Goal: Information Seeking & Learning: Check status

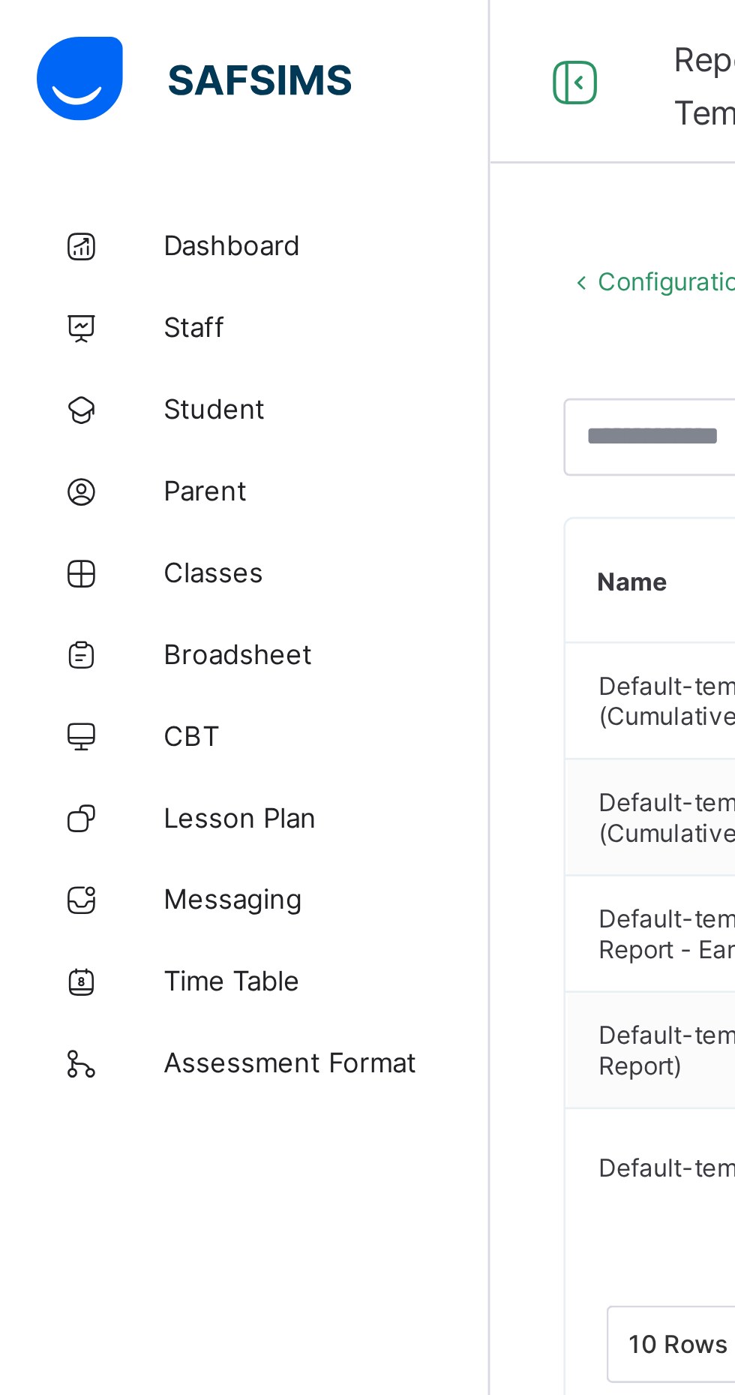
click at [72, 236] on span "Broadsheet" at bounding box center [120, 240] width 120 height 12
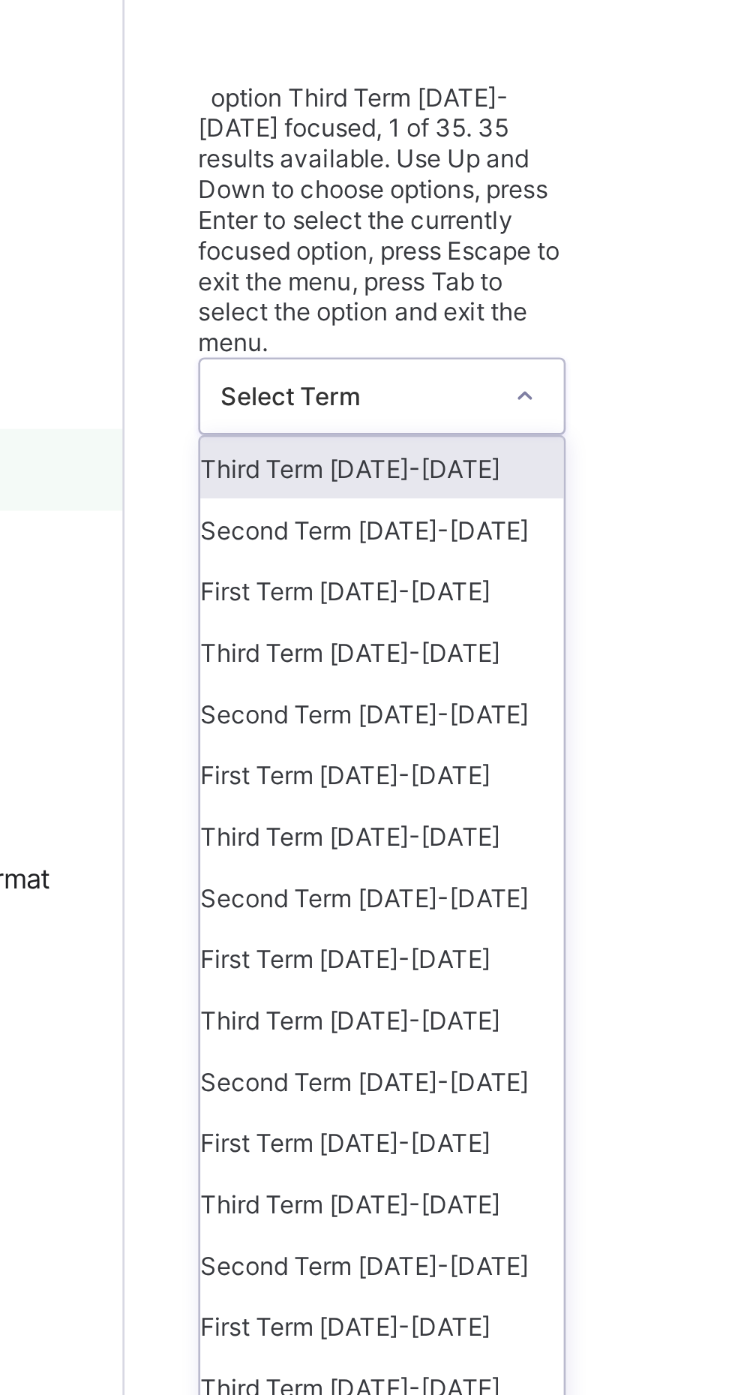
click at [233, 273] on div "First Term 2025-2026" at bounding box center [275, 284] width 134 height 23
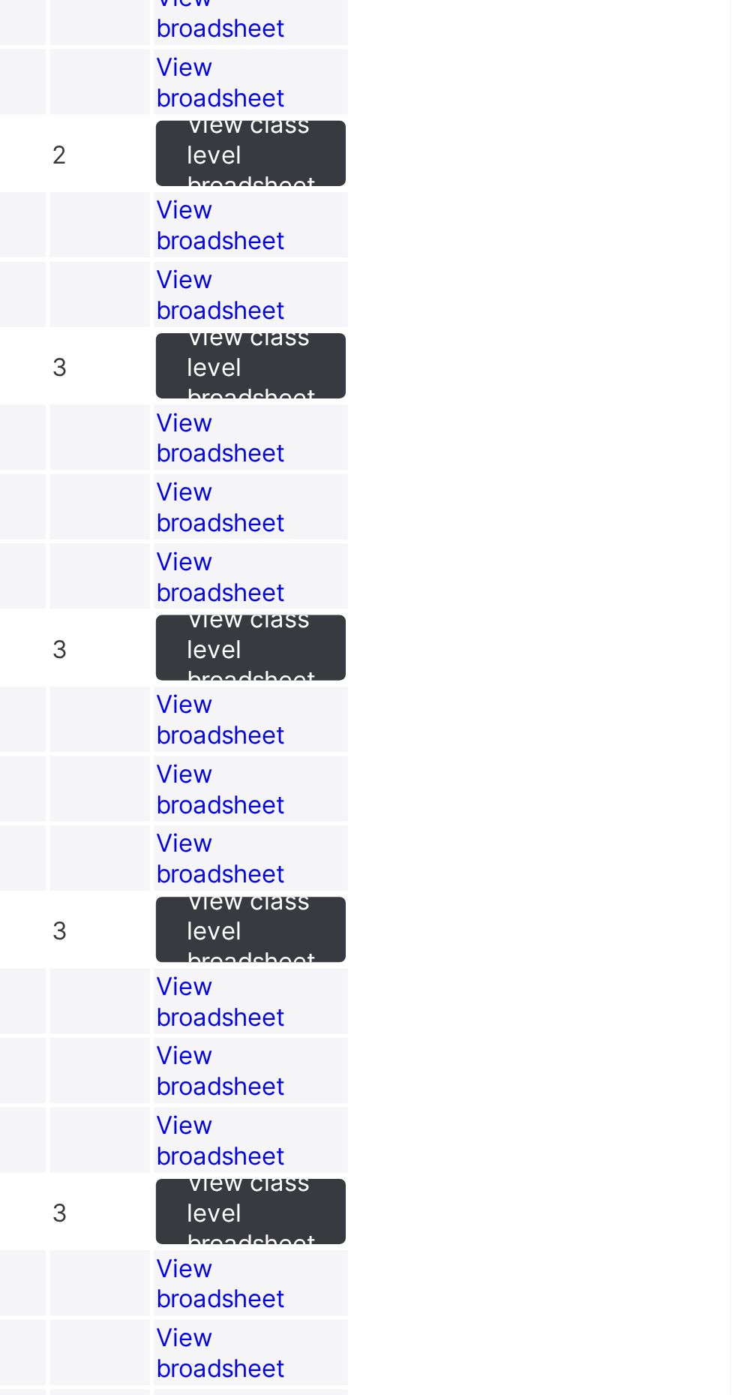
click at [594, 606] on div "View class level broadsheet" at bounding box center [559, 594] width 70 height 24
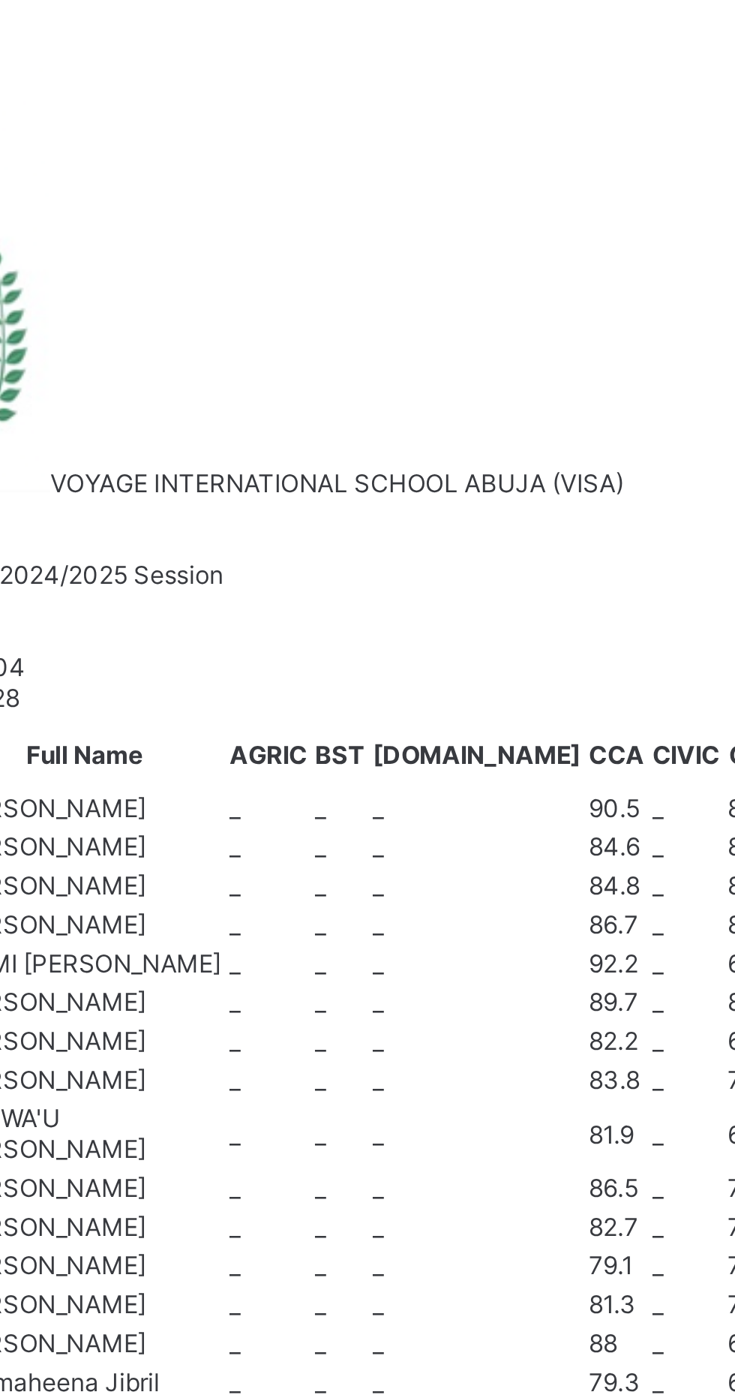
scroll to position [68, 0]
click at [311, 1191] on td "DA Dhiyaudeen Ajibola VOGS/0981" at bounding box center [256, 1208] width 110 height 35
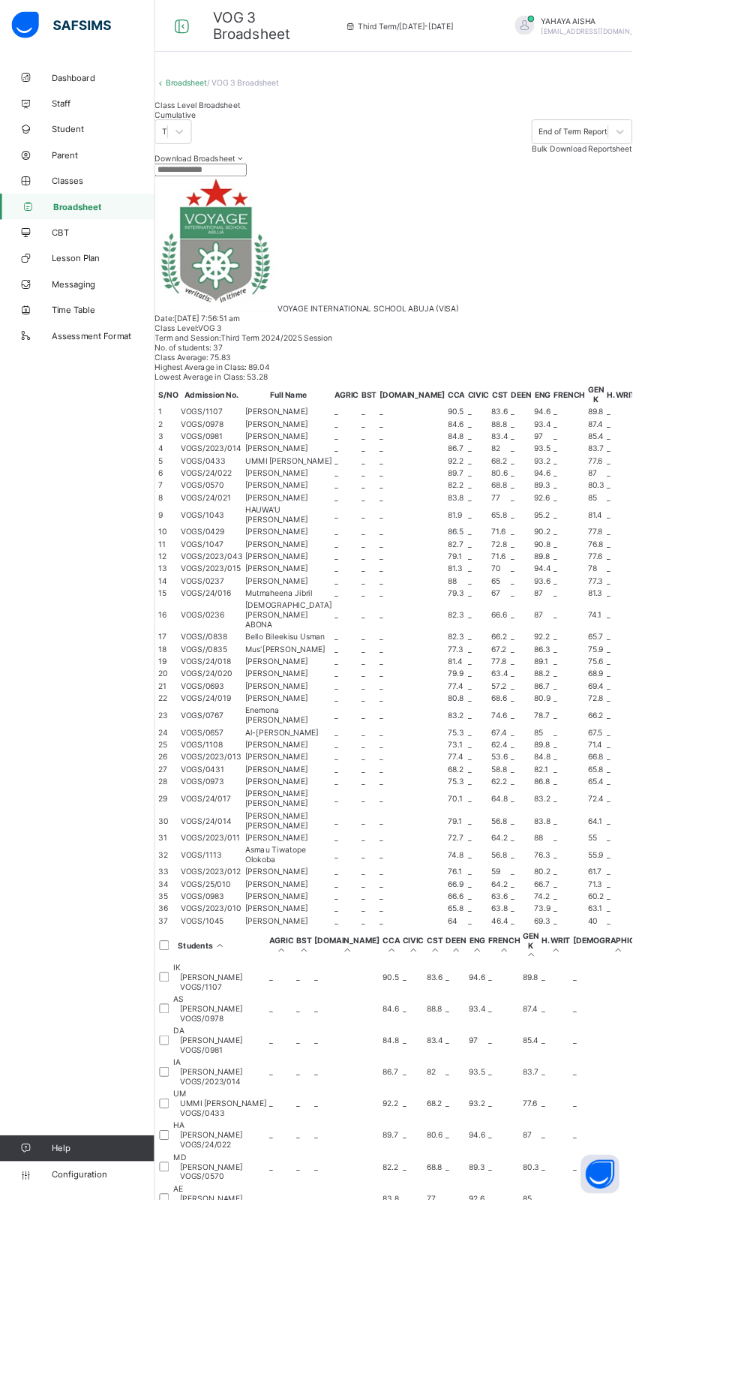
click at [310, 1167] on span "Abdallah Suleiman" at bounding box center [259, 1172] width 101 height 11
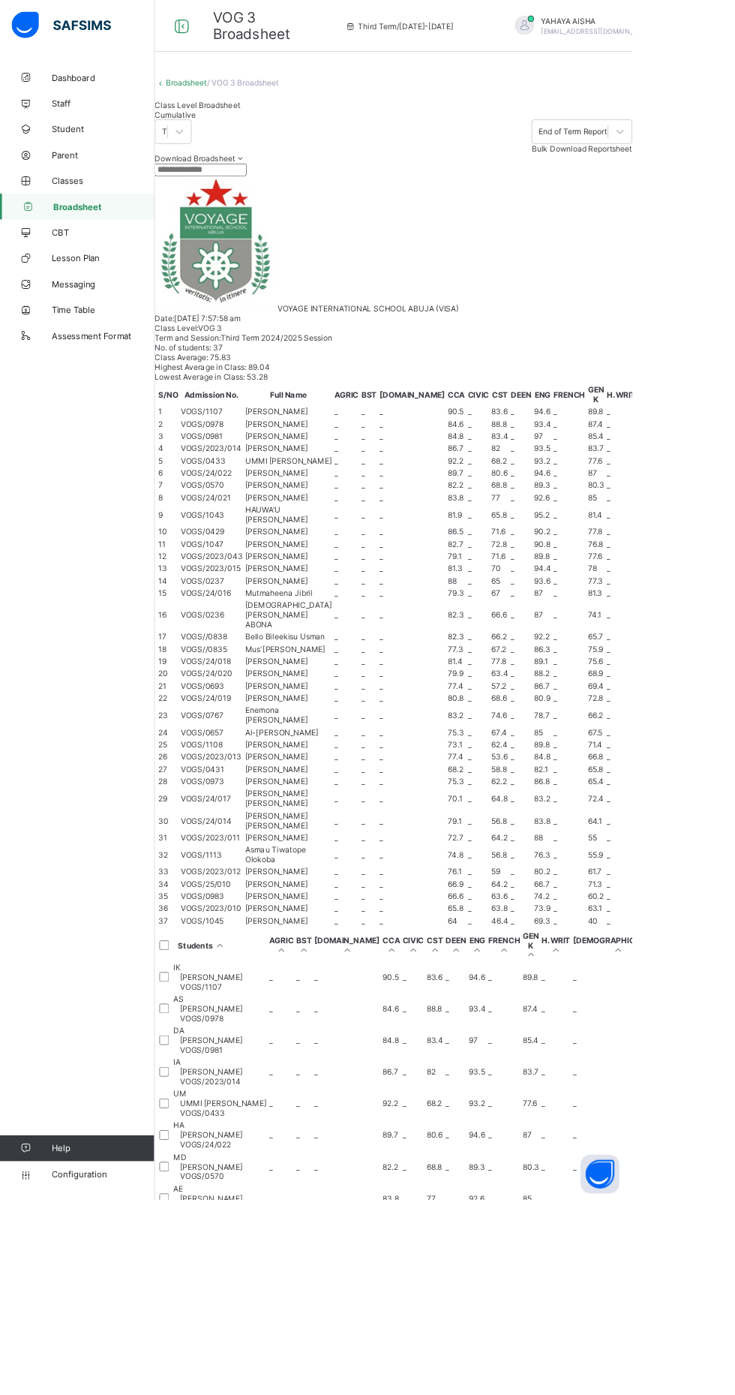
click at [65, 206] on span "Classes" at bounding box center [120, 210] width 120 height 12
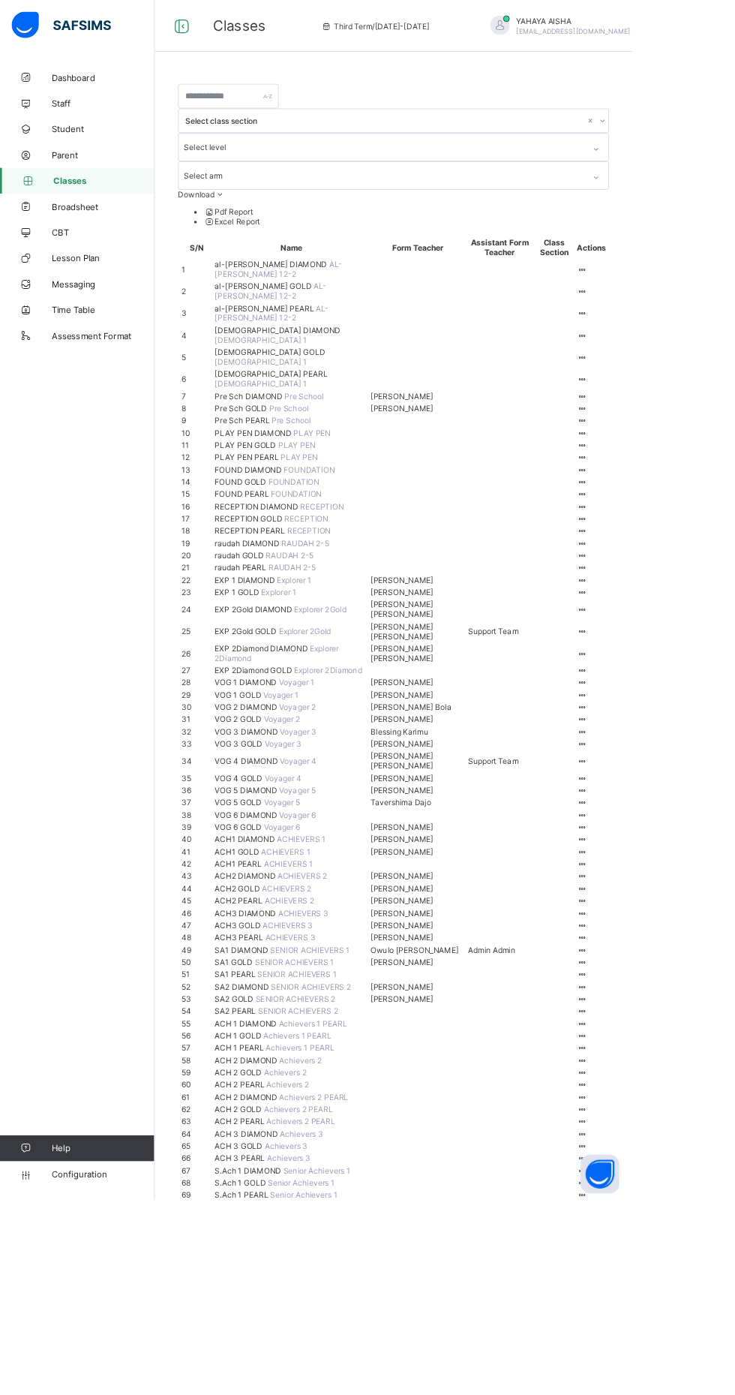
click at [284, 680] on span "EXP 1 DIAMOND" at bounding box center [286, 673] width 72 height 11
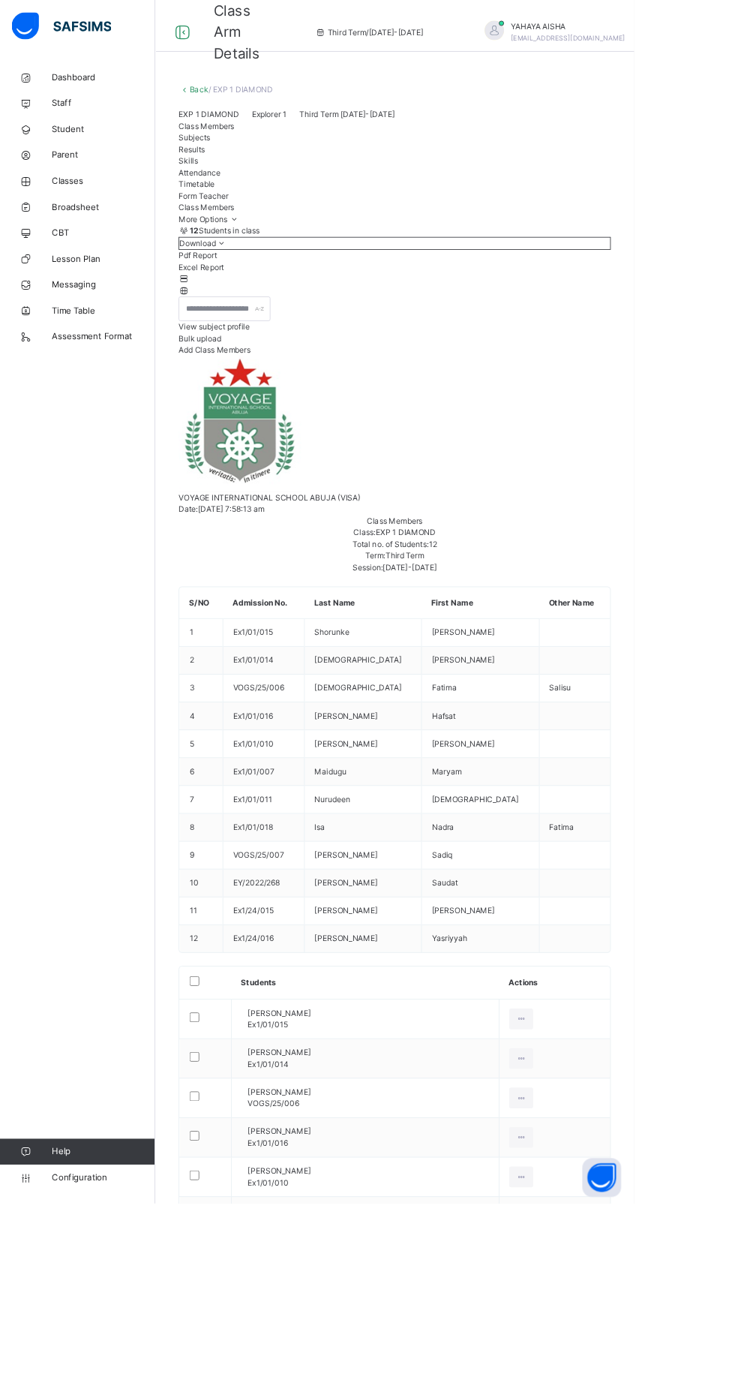
click at [230, 192] on span "Skills" at bounding box center [218, 186] width 23 height 11
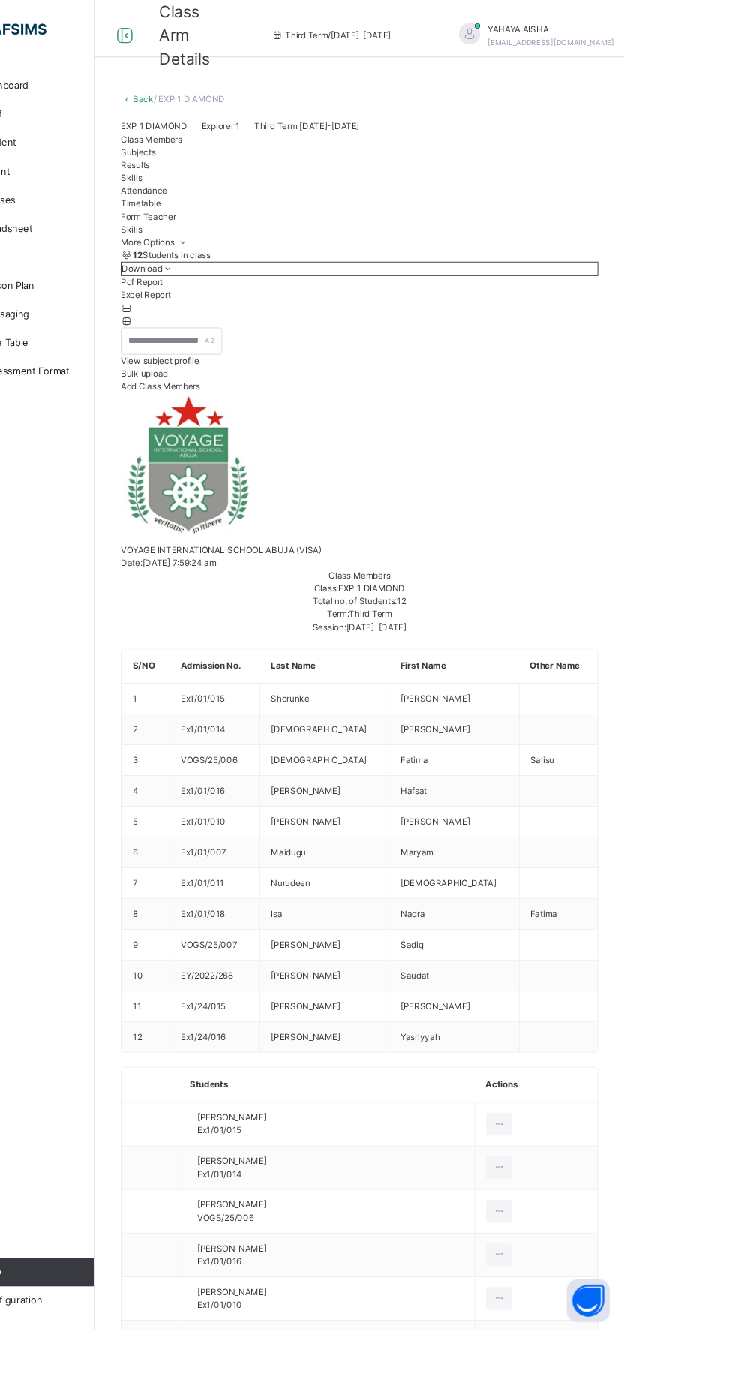
click at [227, 100] on link "Back" at bounding box center [231, 103] width 22 height 11
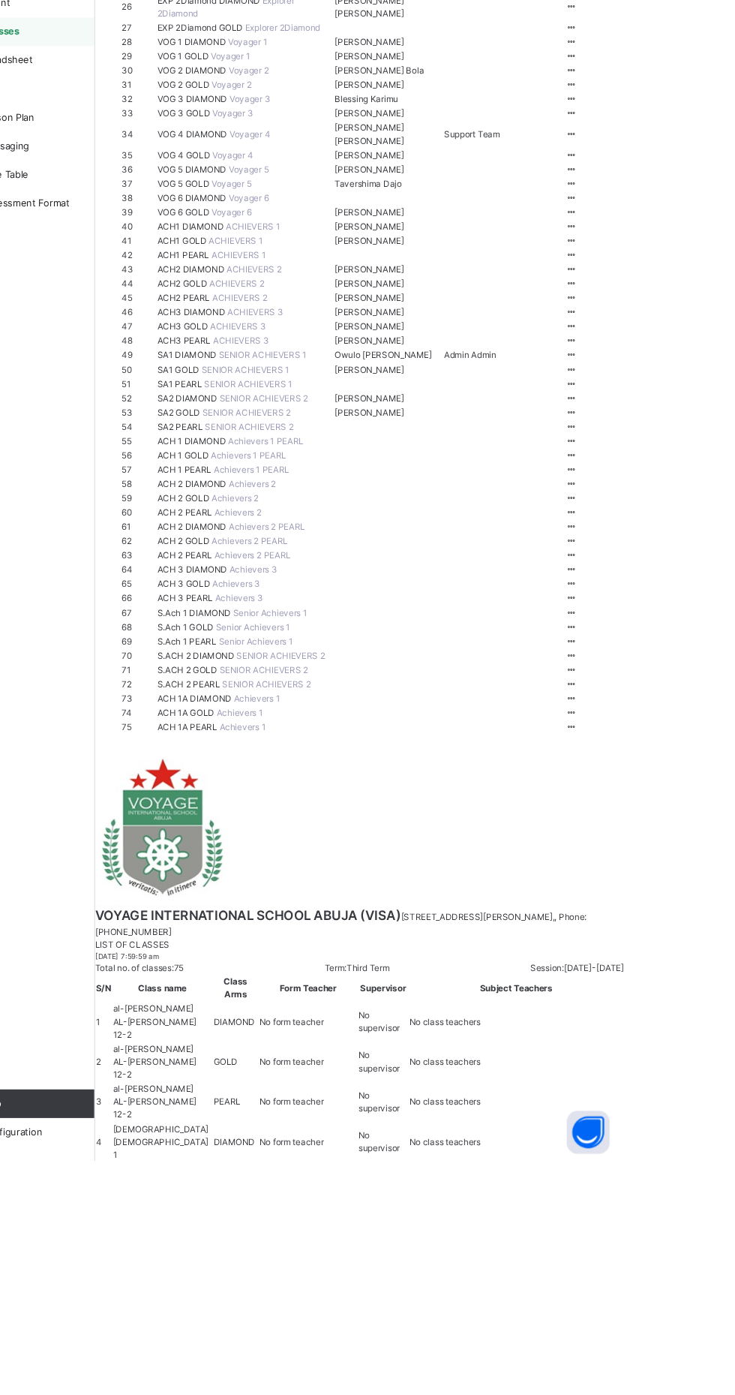
scroll to position [603, 0]
click at [314, 323] on span "VOG 4 DIAMOND" at bounding box center [283, 316] width 76 height 11
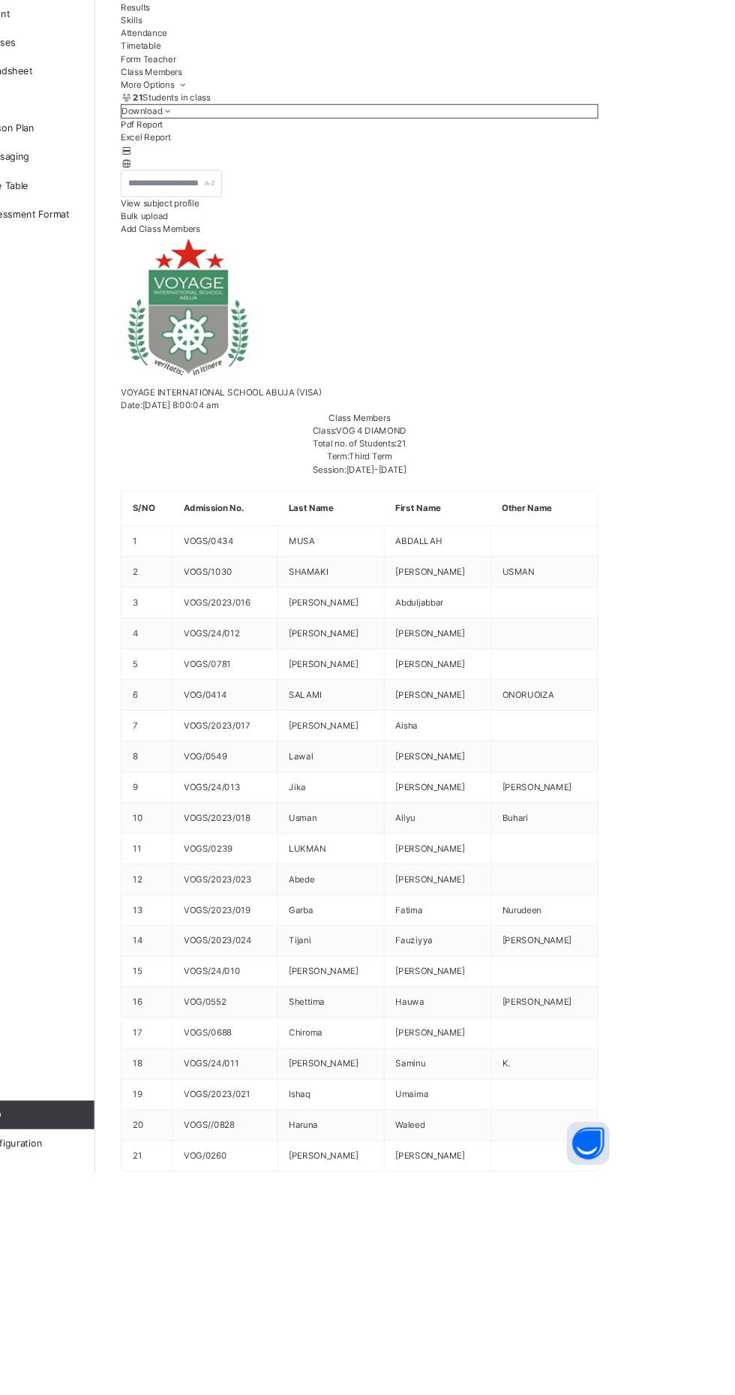
click at [74, 236] on span "Broadsheet" at bounding box center [120, 240] width 120 height 15
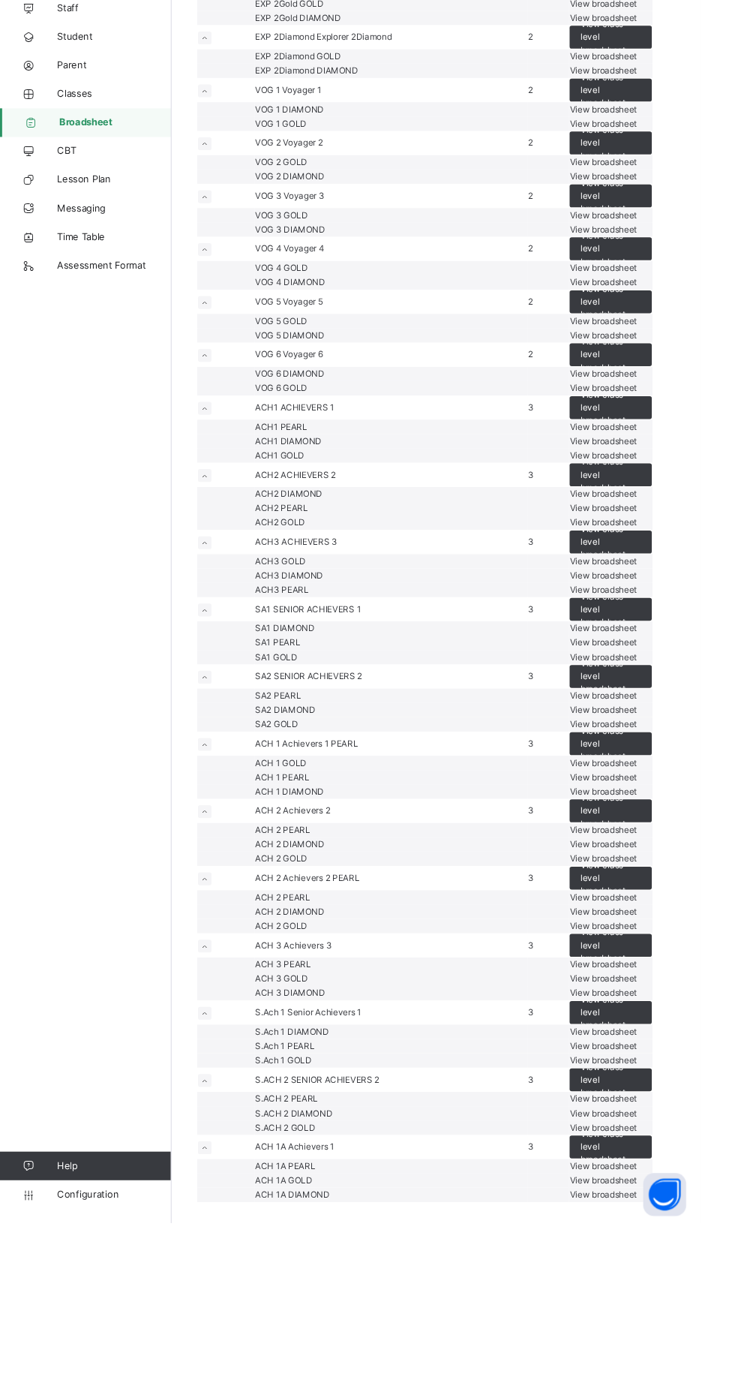
scroll to position [1041, 0]
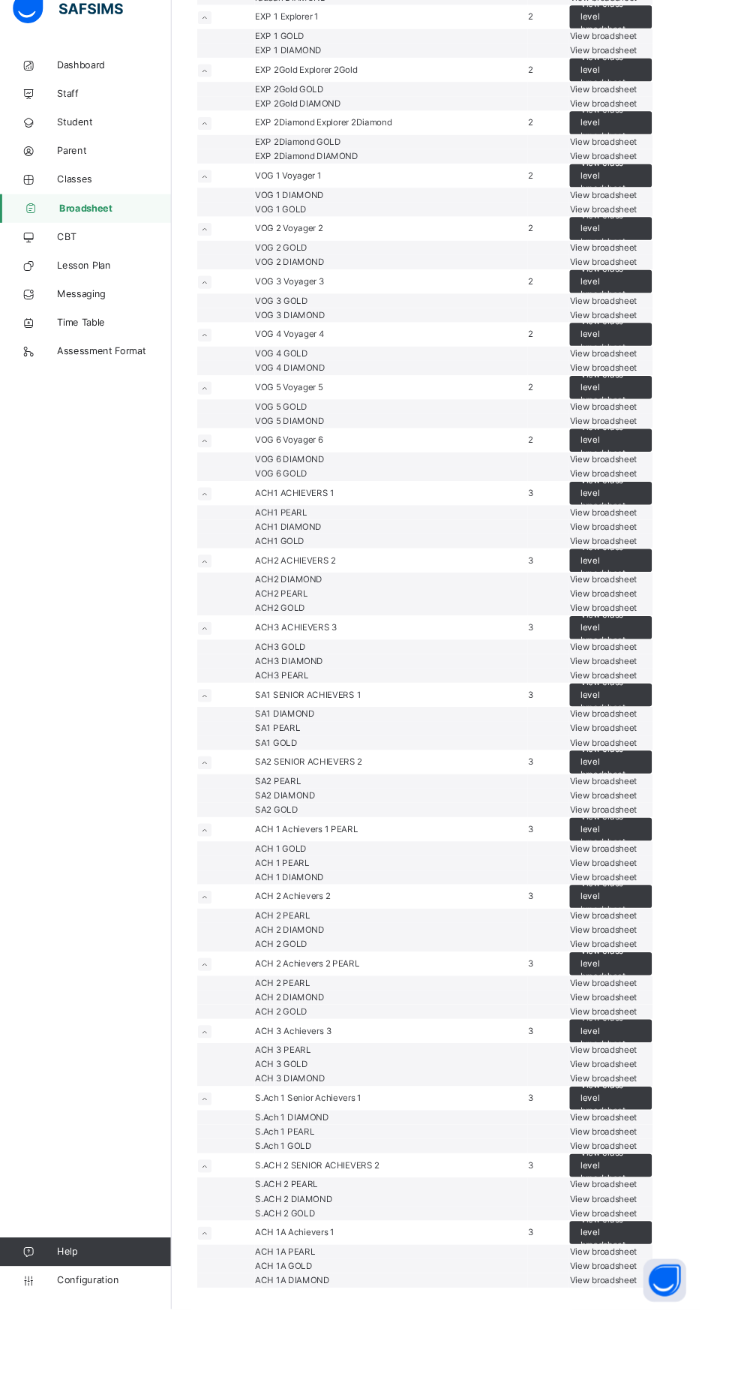
click at [298, 322] on span "VOG 3" at bounding box center [283, 316] width 30 height 11
click at [356, 304] on td "VOG 2 DIAMOND" at bounding box center [410, 296] width 287 height 15
click at [668, 302] on span "View broadsheet" at bounding box center [633, 295] width 71 height 11
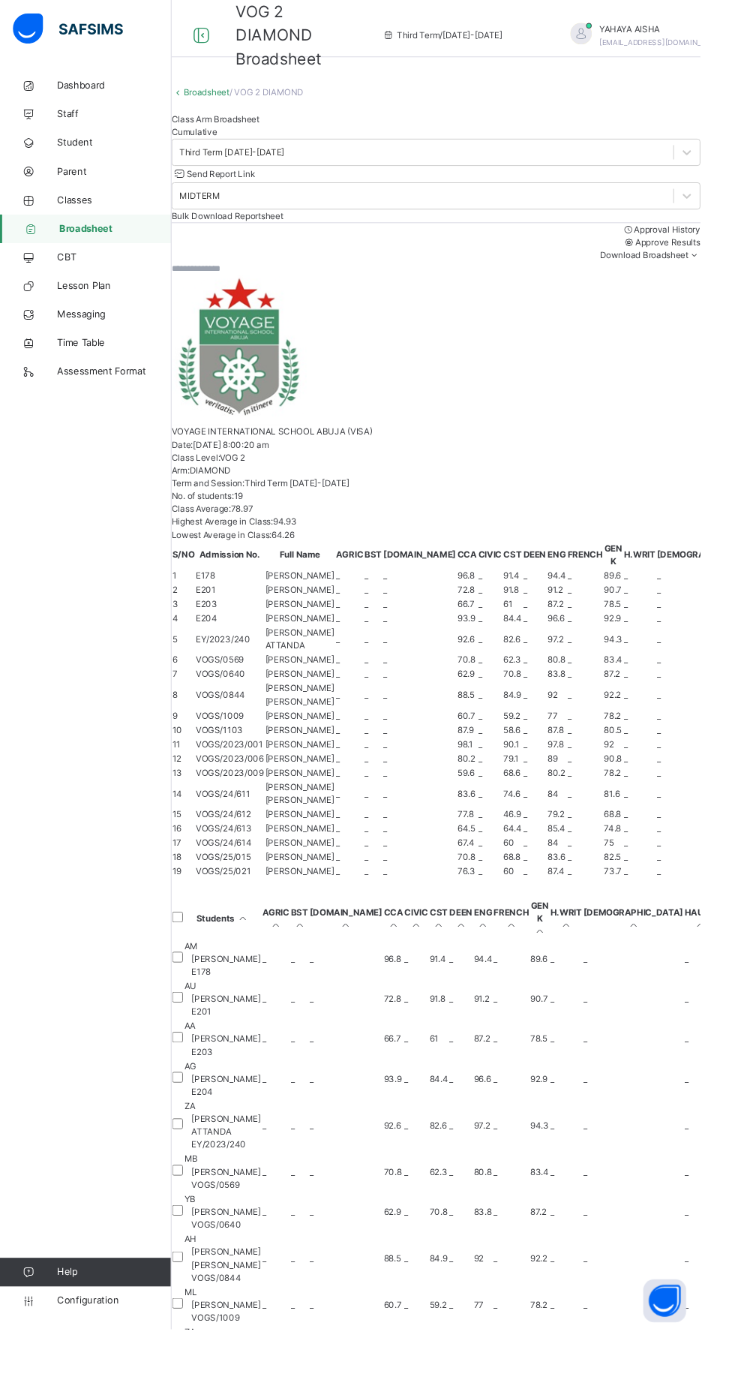
click at [206, 1155] on span "ZA" at bounding box center [200, 1160] width 12 height 11
